Goal: Entertainment & Leisure: Consume media (video, audio)

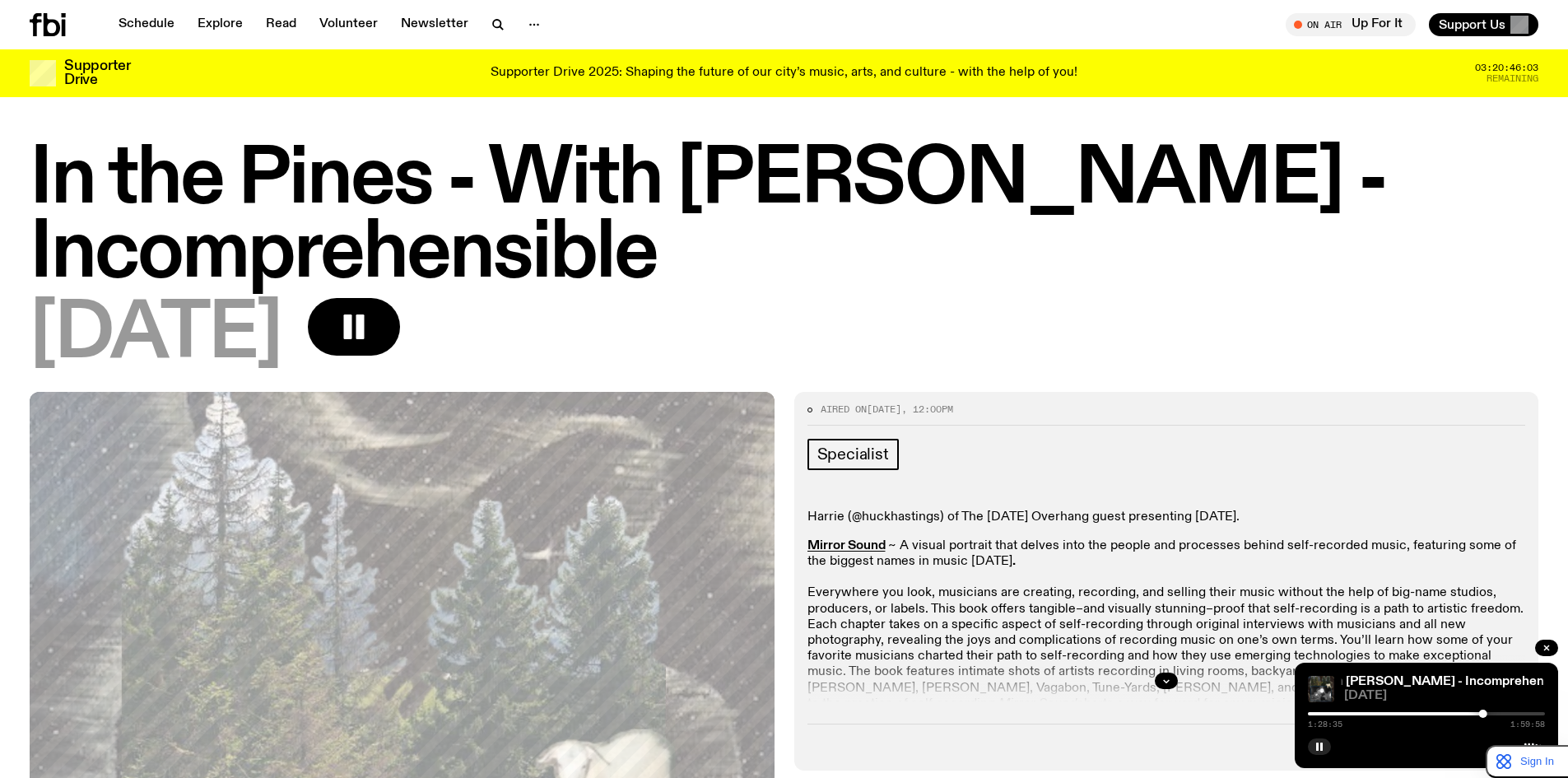
scroll to position [1150, 0]
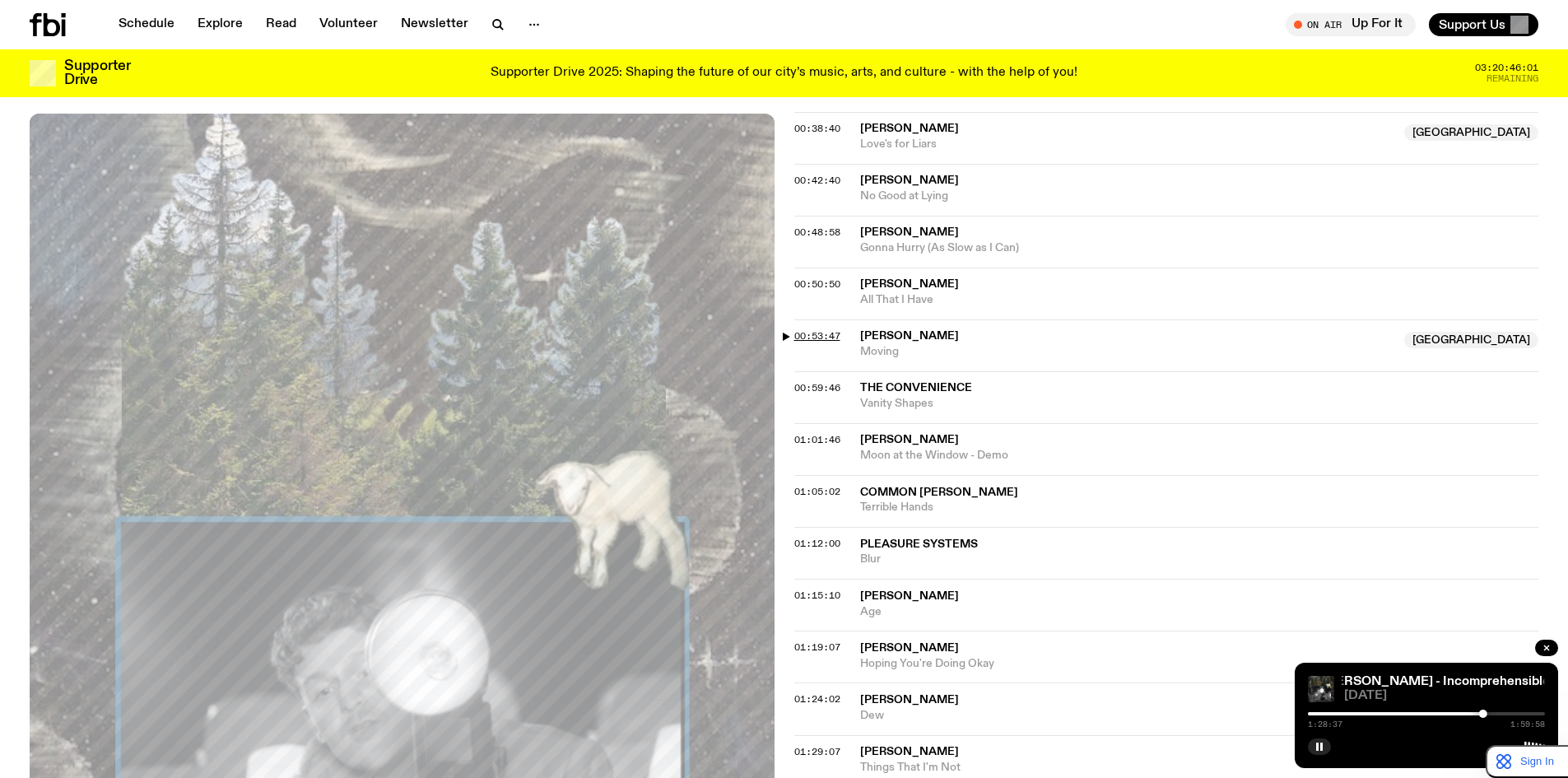
click at [820, 335] on span "00:53:47" at bounding box center [817, 336] width 46 height 14
click at [825, 282] on span "00:50:50" at bounding box center [817, 283] width 46 height 14
click at [817, 332] on span "00:53:47" at bounding box center [817, 336] width 46 height 14
click at [815, 388] on span "00:59:46" at bounding box center [817, 387] width 46 height 14
click at [830, 335] on span "00:53:47" at bounding box center [817, 336] width 46 height 14
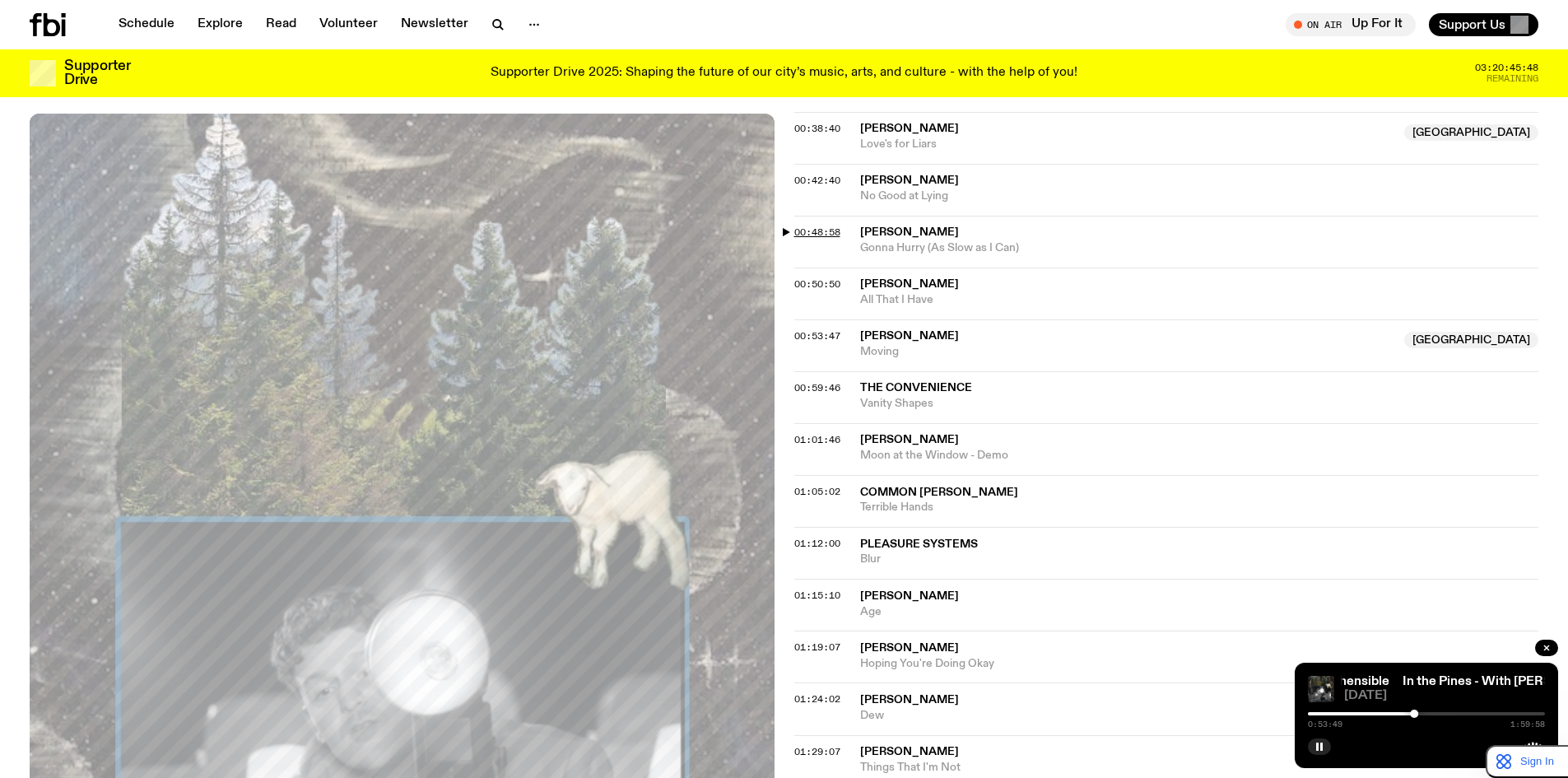
click at [824, 233] on span "00:48:58" at bounding box center [817, 232] width 46 height 14
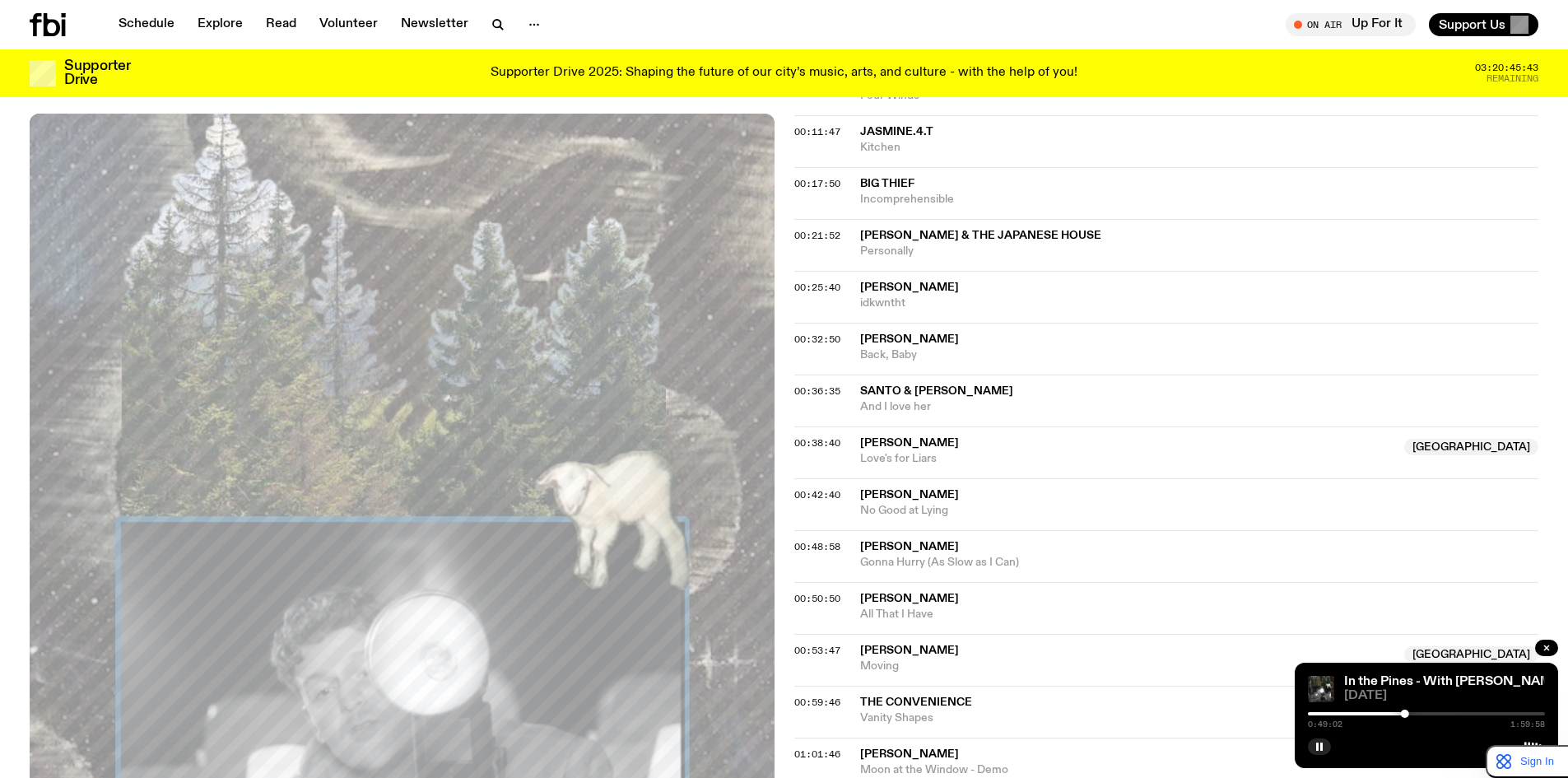
scroll to position [875, 0]
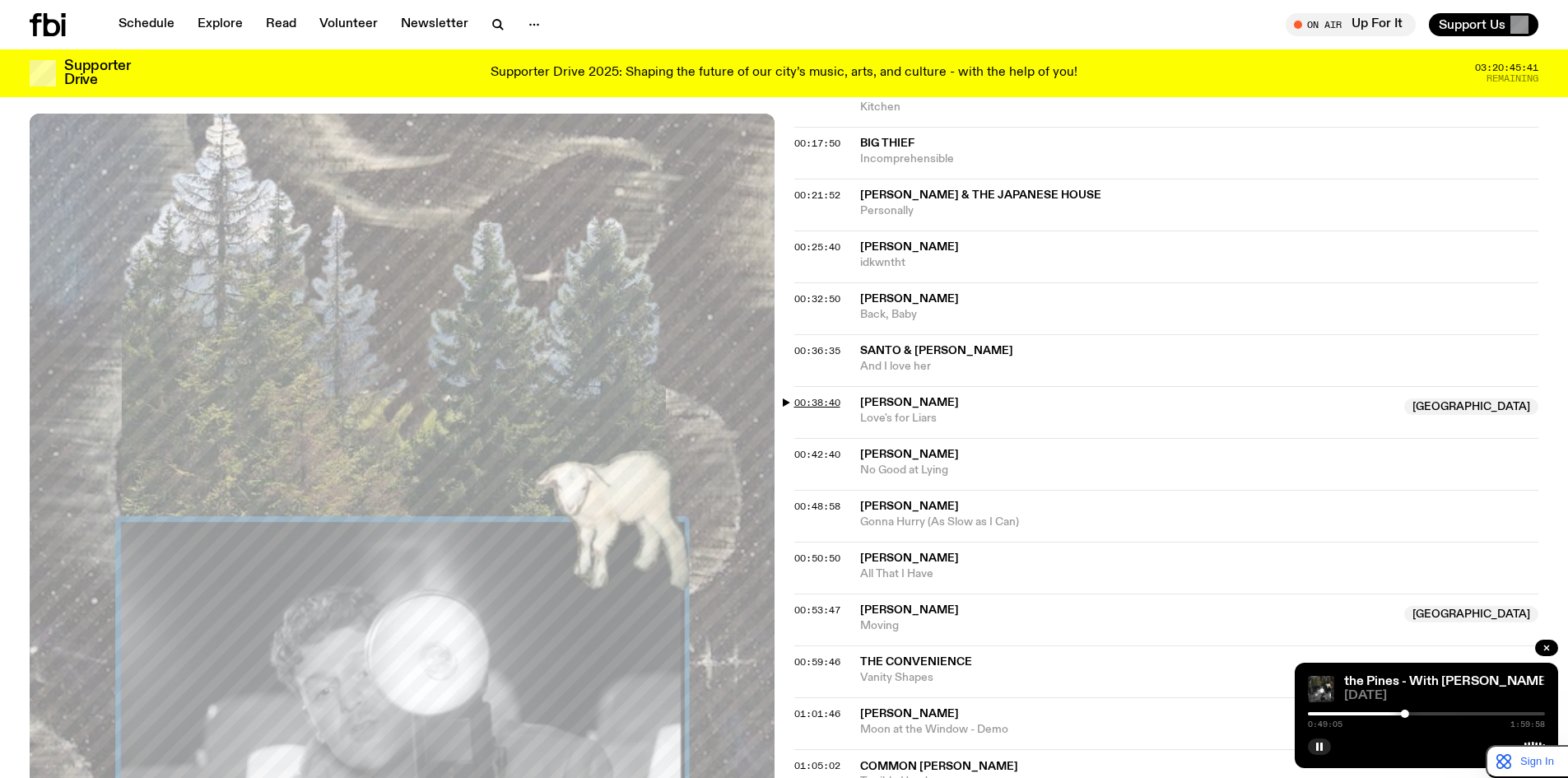
click at [826, 406] on span "00:38:40" at bounding box center [817, 403] width 46 height 14
click at [830, 454] on span "00:42:40" at bounding box center [817, 454] width 46 height 14
click at [829, 508] on span "00:48:58" at bounding box center [817, 505] width 46 height 14
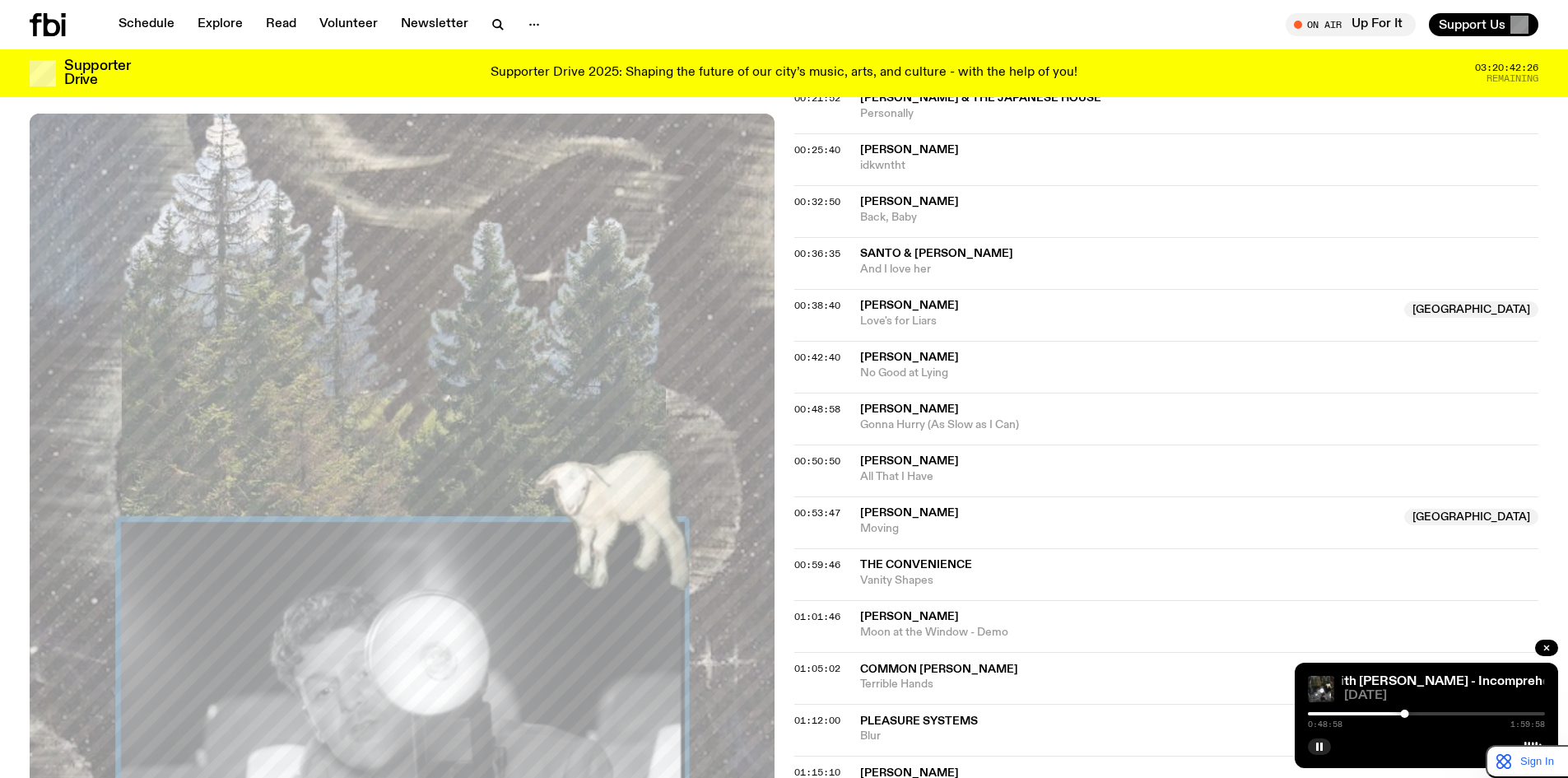
scroll to position [1013, 0]
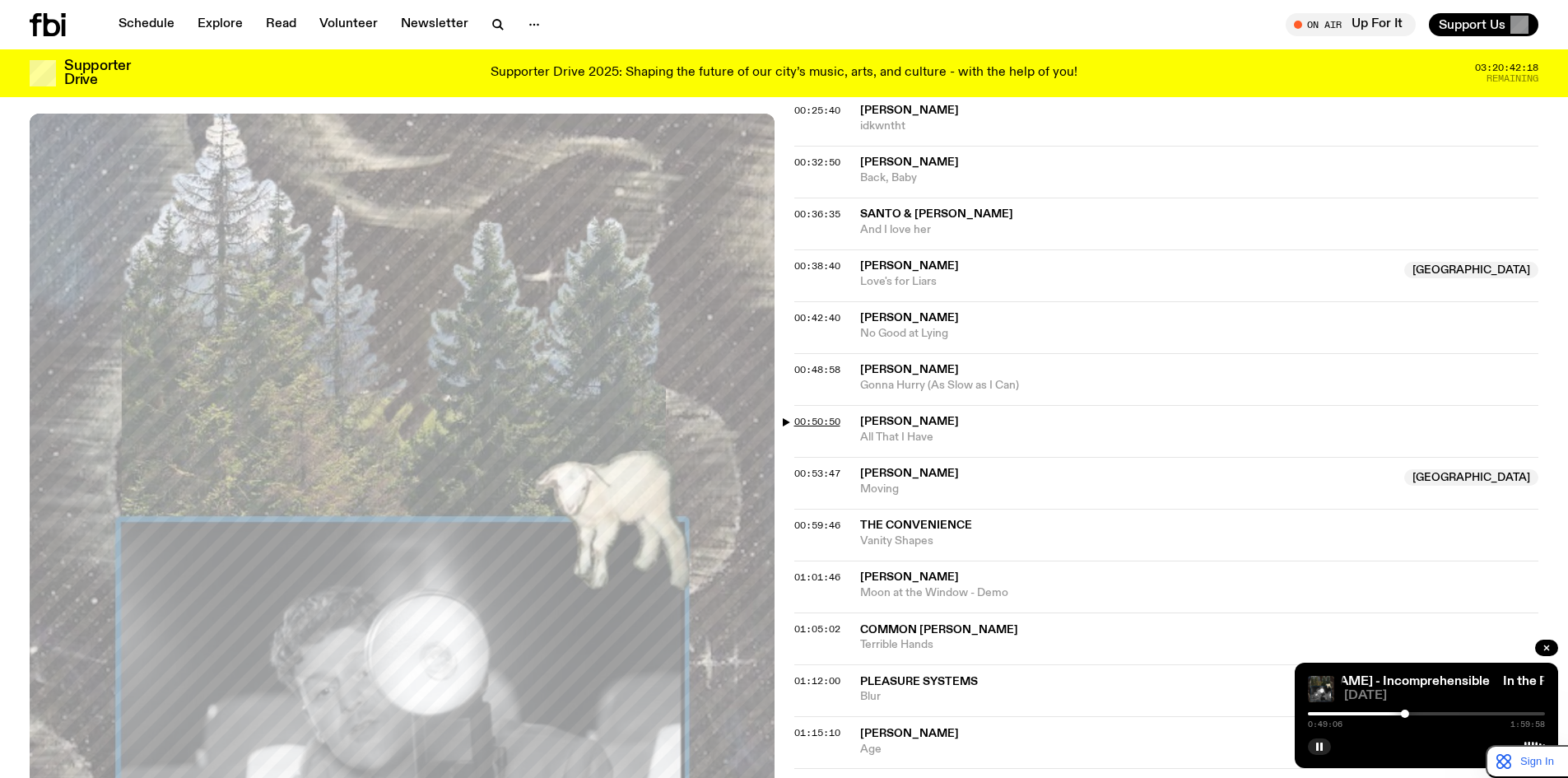
click at [818, 419] on span "00:50:50" at bounding box center [817, 421] width 46 height 14
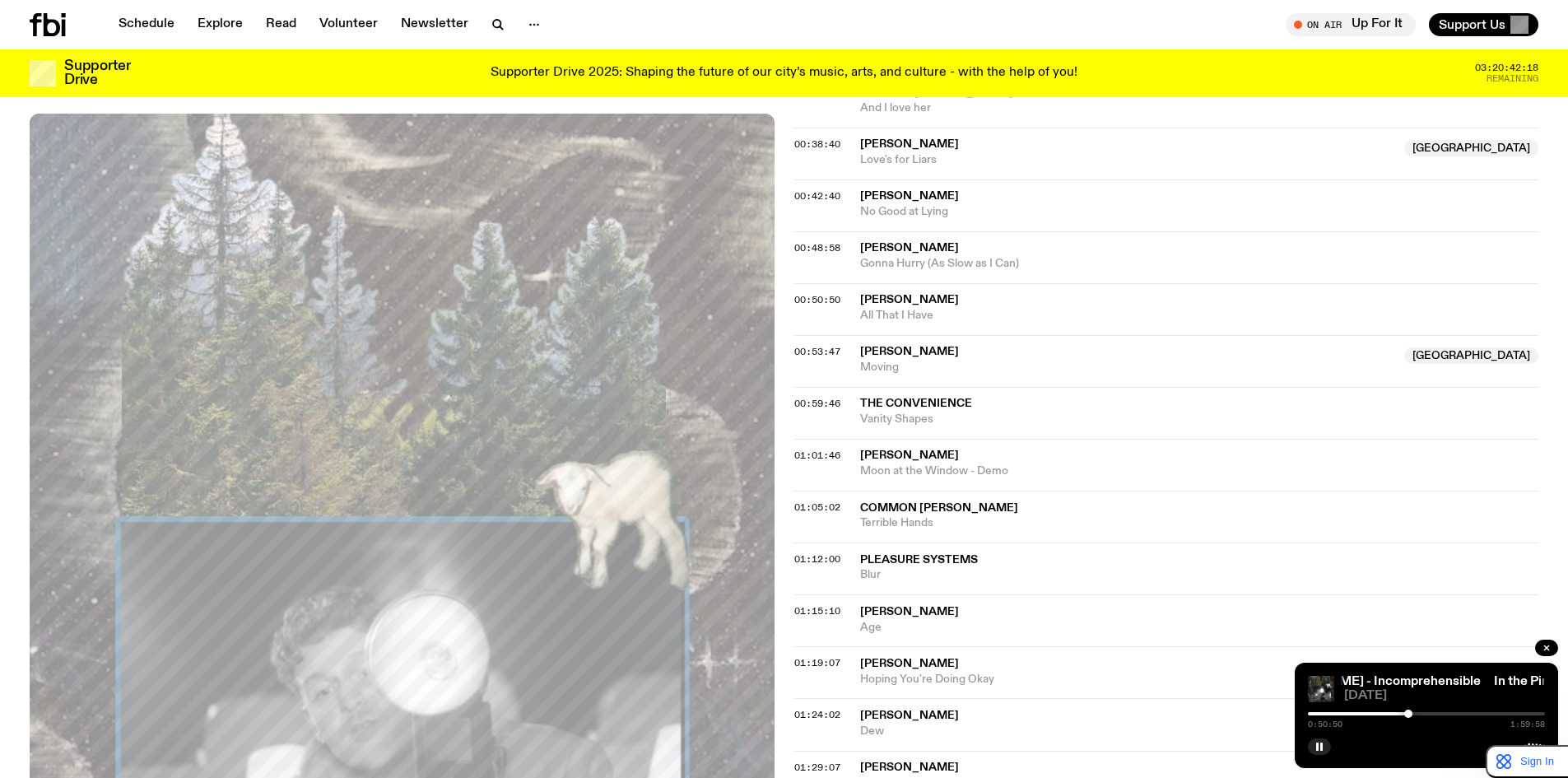
scroll to position [1287, 0]
